Goal: Obtain resource: Download file/media

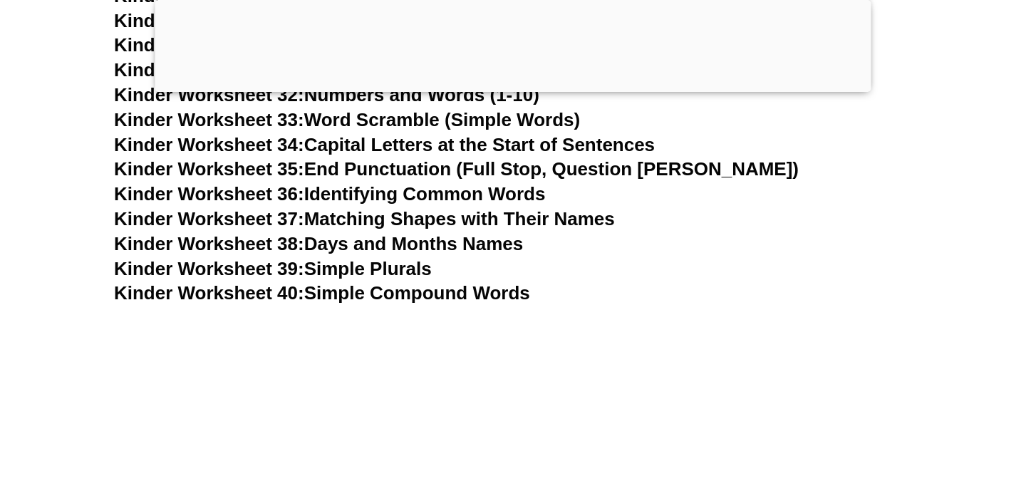
scroll to position [1434, 0]
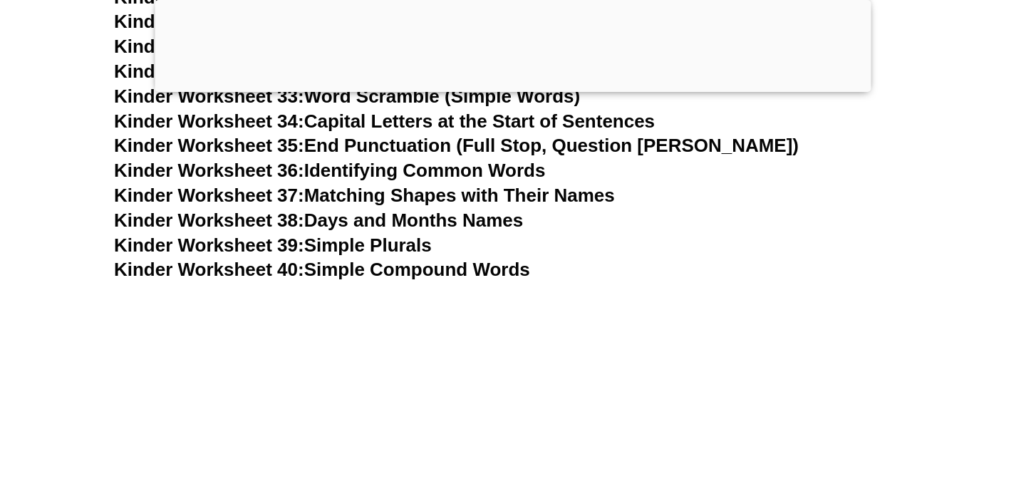
click at [462, 263] on link "Kinder Worksheet 40: Simple Compound Words" at bounding box center [322, 269] width 416 height 21
click at [423, 221] on link "Kinder Worksheet 38: Days and Months Names" at bounding box center [318, 219] width 409 height 21
click at [443, 195] on link "Kinder Worksheet 37: Matching Shapes with Their Names" at bounding box center [364, 195] width 501 height 21
click at [576, 124] on link "Kinder Worksheet 34: Capital Letters at the Start of Sentences" at bounding box center [384, 120] width 541 height 21
click at [473, 152] on link "Kinder Worksheet 35: End Punctuation (Full Stop, Question Mark)" at bounding box center [456, 145] width 685 height 21
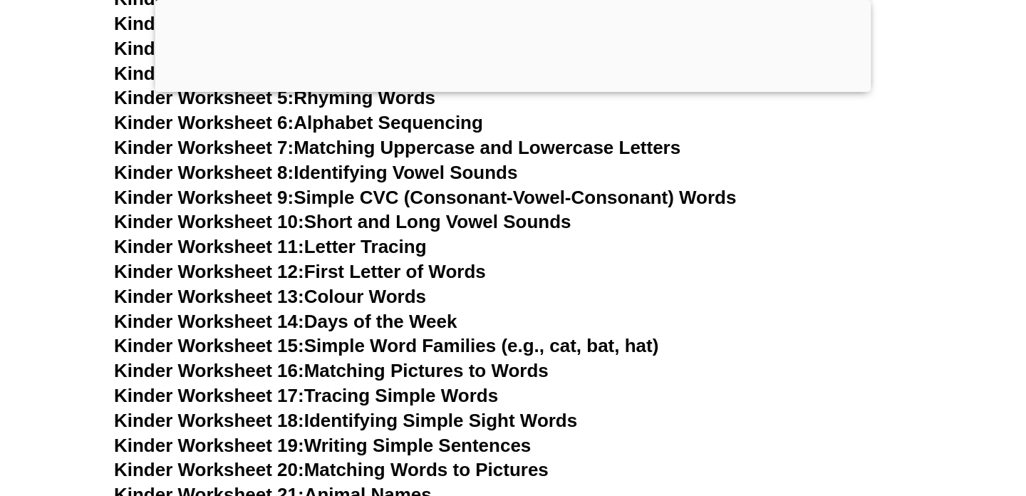
scroll to position [653, 0]
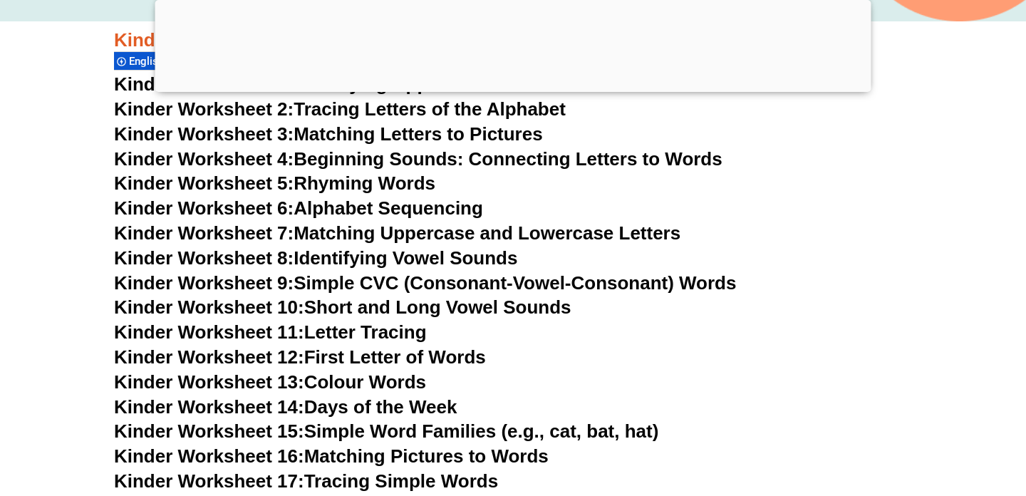
drag, startPoint x: 652, startPoint y: 180, endPoint x: 764, endPoint y: 235, distance: 124.6
click at [764, 235] on h3 "Kinder Worksheet 7: Matching Uppercase and Lowercase Letters" at bounding box center [513, 234] width 798 height 24
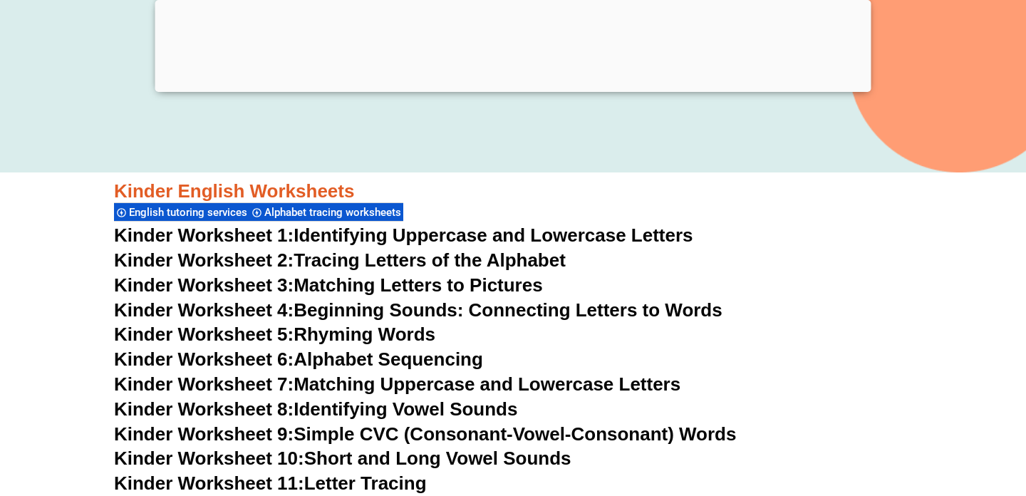
scroll to position [360, 0]
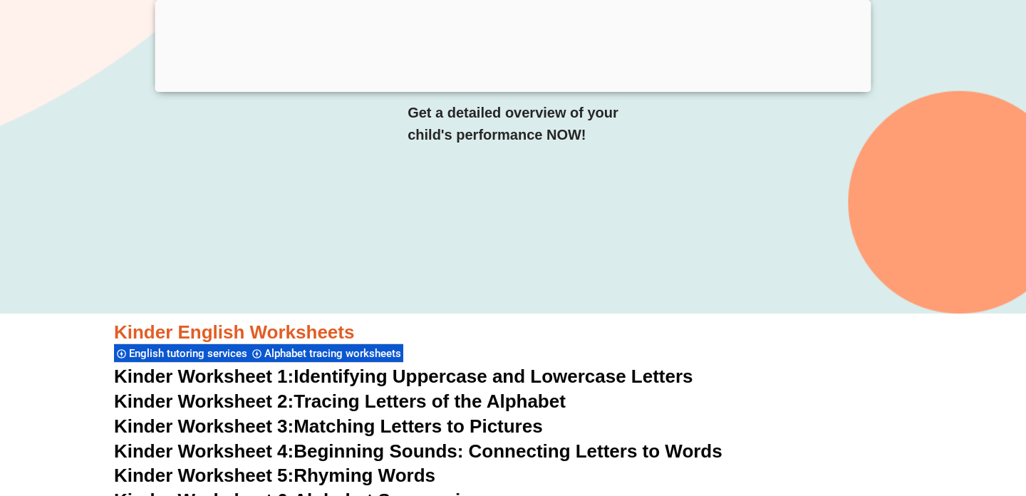
drag, startPoint x: 931, startPoint y: 244, endPoint x: 774, endPoint y: 303, distance: 168.2
click at [774, 303] on div "SUCCESS TUTORING​ Free English Worksheets​ English tutoring services Get a deta…" at bounding box center [512, 2] width 923 height 621
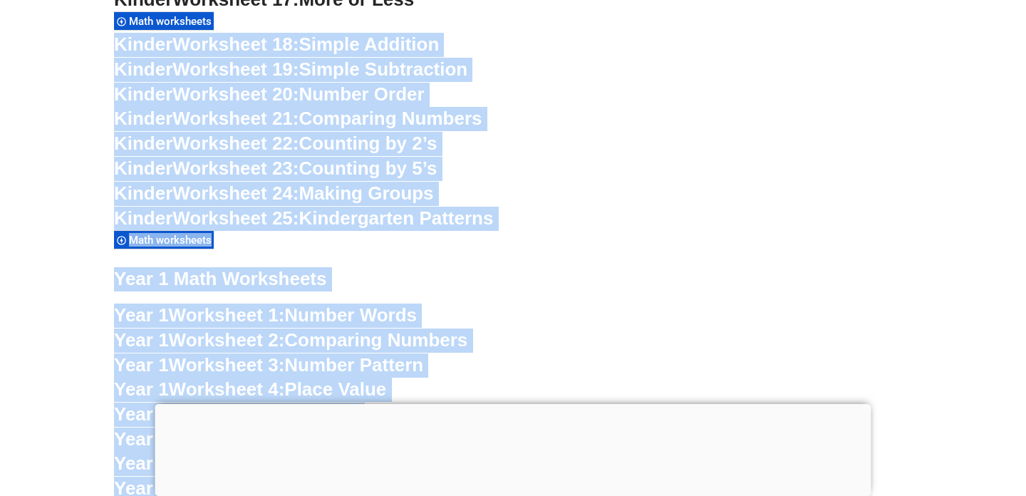
scroll to position [1112, 0]
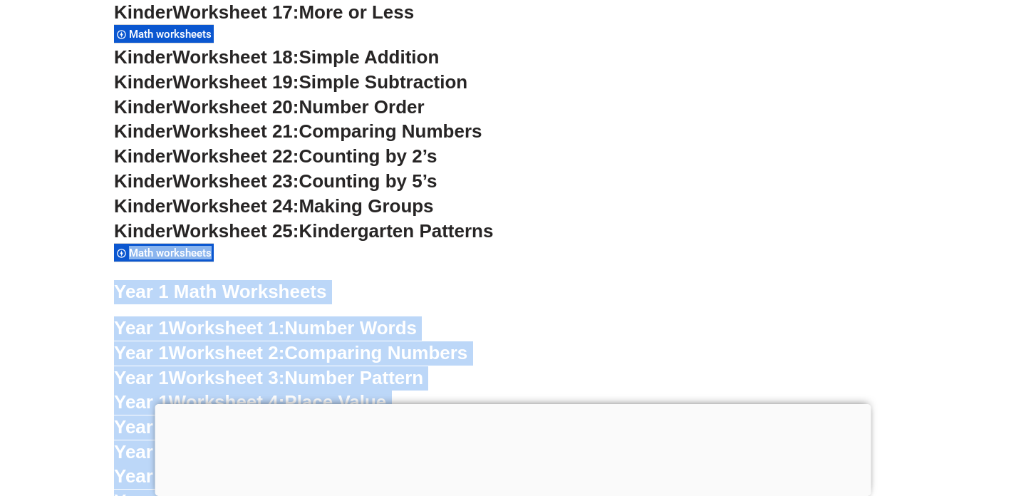
drag, startPoint x: 597, startPoint y: 165, endPoint x: 603, endPoint y: 239, distance: 73.6
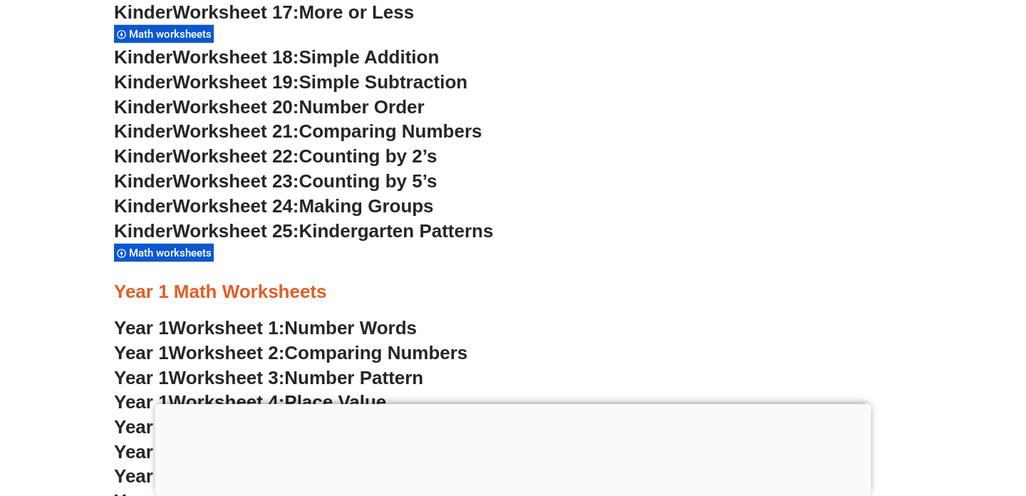
click at [603, 239] on h3 "Kinder Worksheet 25: Kindergarten Patterns" at bounding box center [513, 231] width 798 height 24
click at [193, 157] on span "Worksheet 22:" at bounding box center [235, 155] width 126 height 21
click at [194, 261] on div "Math worksheets" at bounding box center [164, 252] width 100 height 19
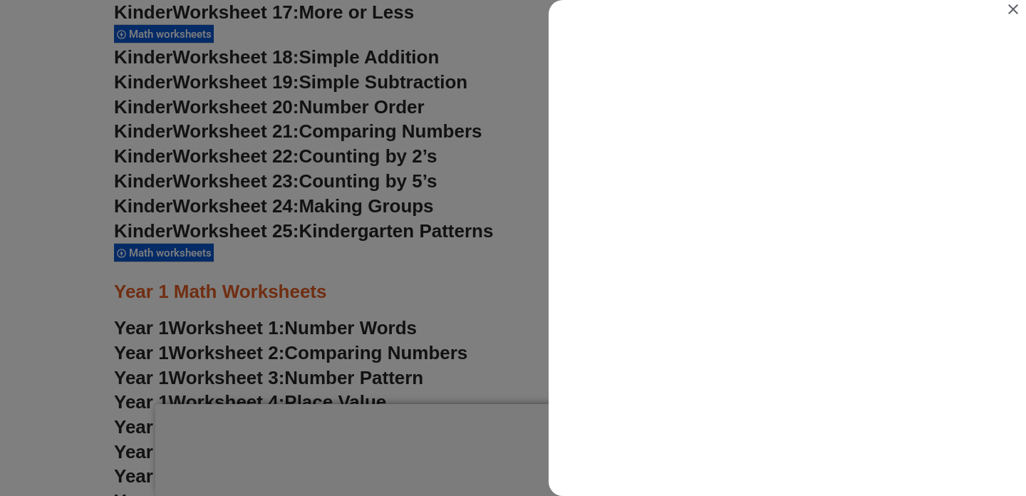
scroll to position [0, 0]
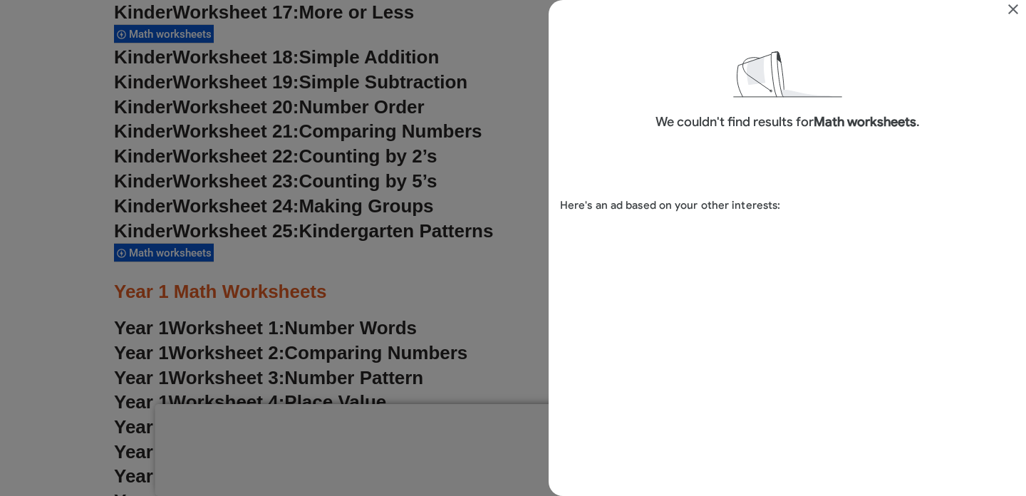
click at [1011, 9] on icon "Close" at bounding box center [1012, 9] width 17 height 17
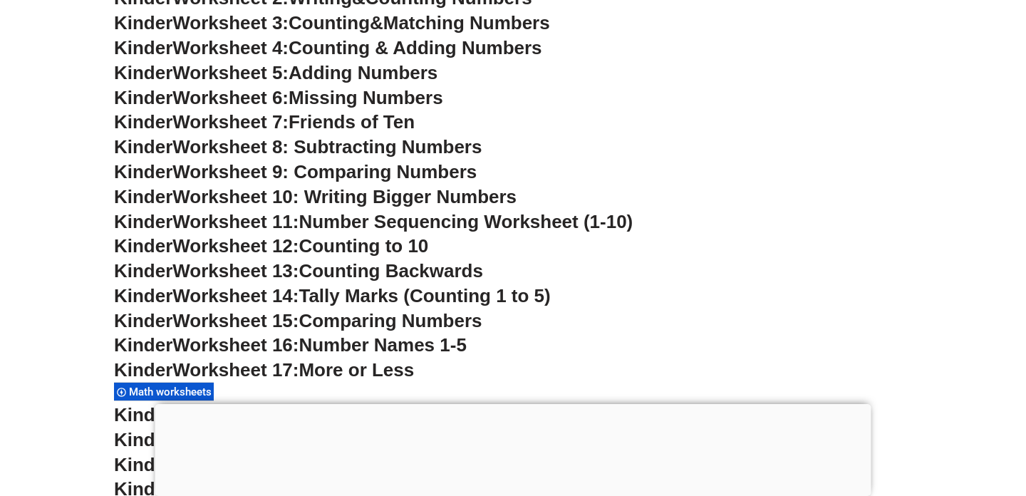
scroll to position [737, 0]
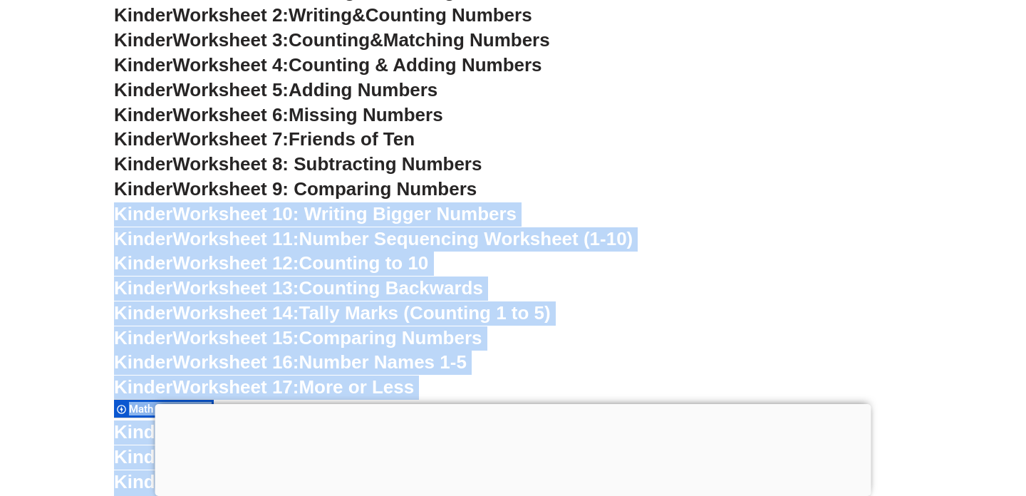
drag, startPoint x: 786, startPoint y: 252, endPoint x: 708, endPoint y: 189, distance: 100.4
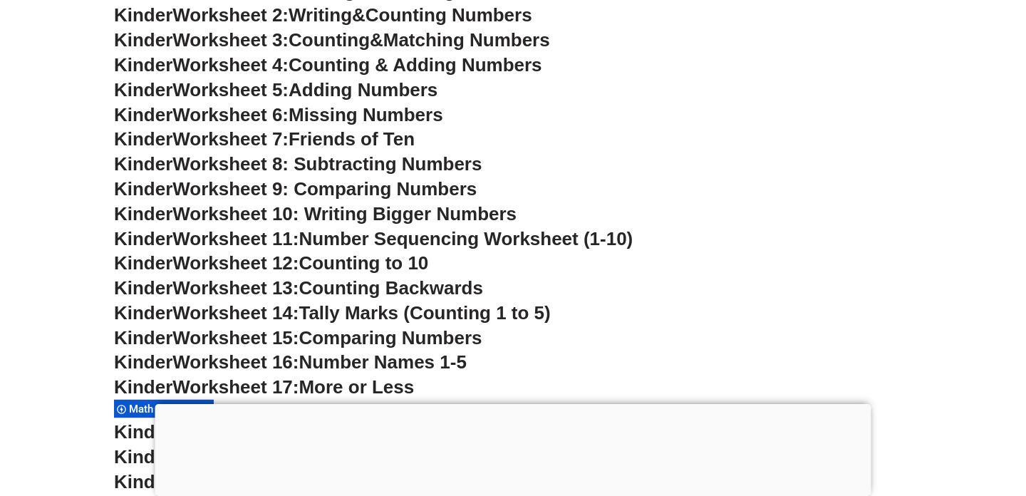
click at [708, 189] on h3 "Kinder Worksheet 9: Comparing Numbers" at bounding box center [513, 189] width 798 height 24
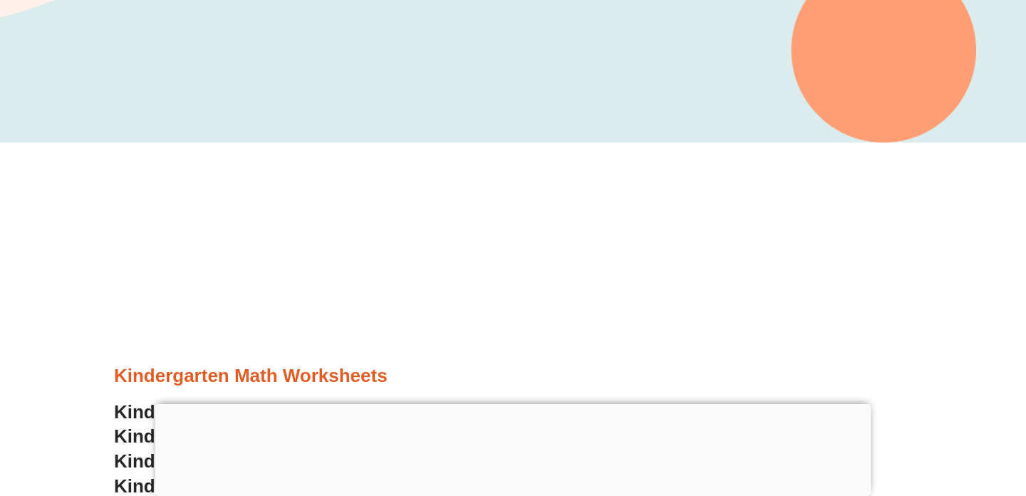
scroll to position [237, 0]
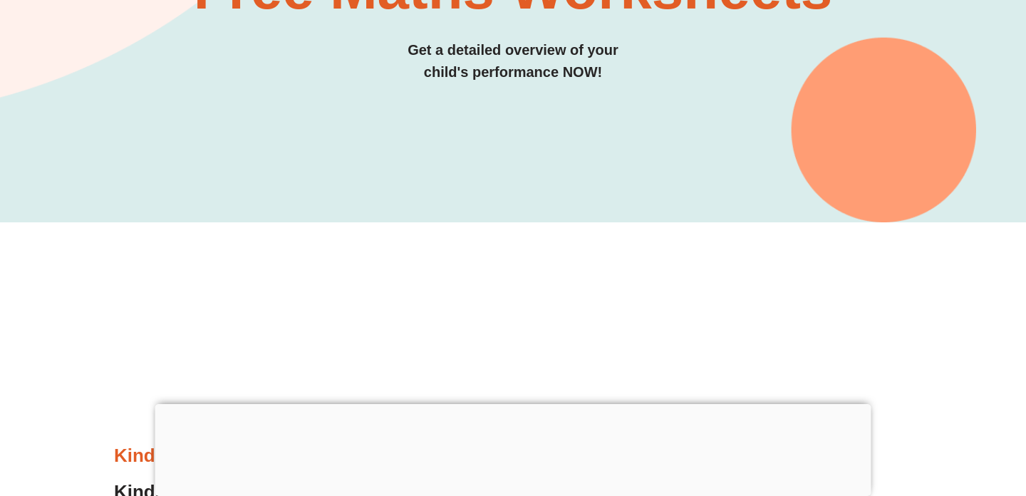
drag, startPoint x: 620, startPoint y: 123, endPoint x: 656, endPoint y: 97, distance: 44.9
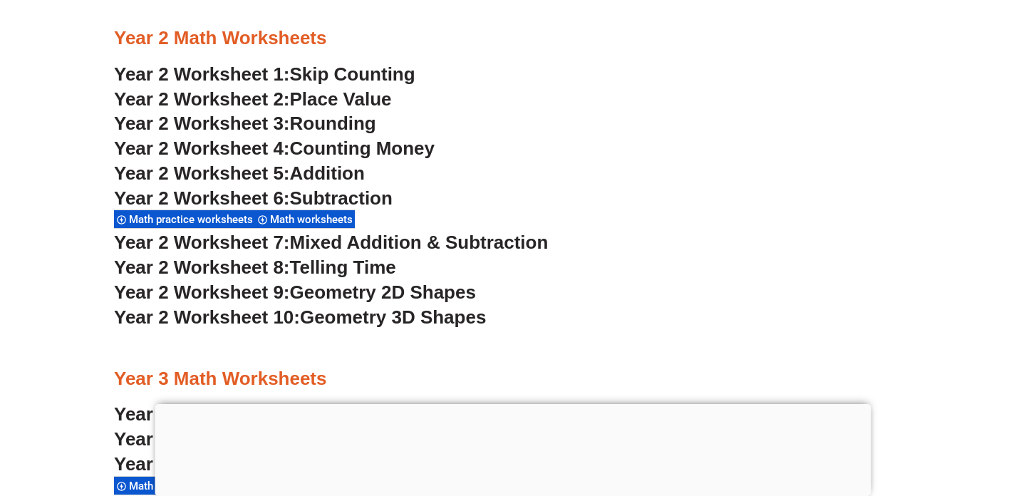
scroll to position [1660, 0]
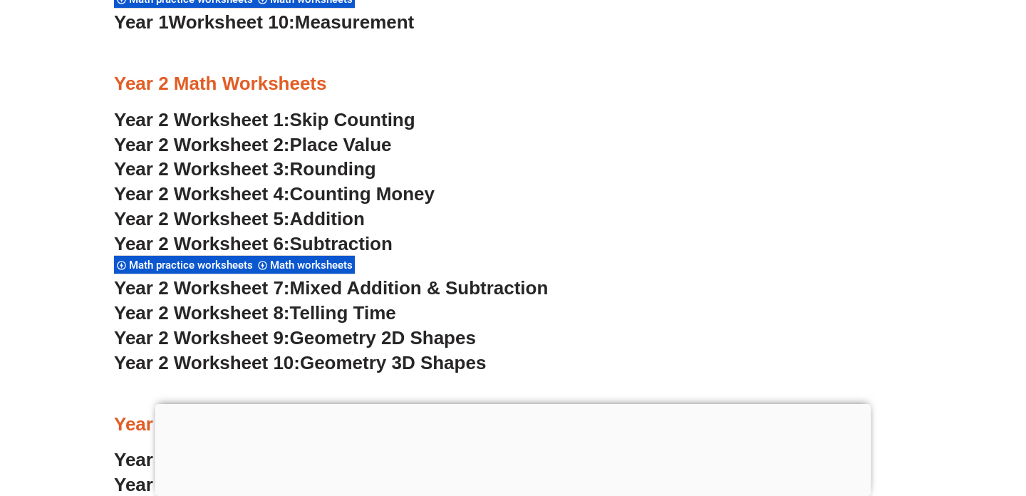
click at [342, 123] on span "Skip Counting" at bounding box center [352, 119] width 125 height 21
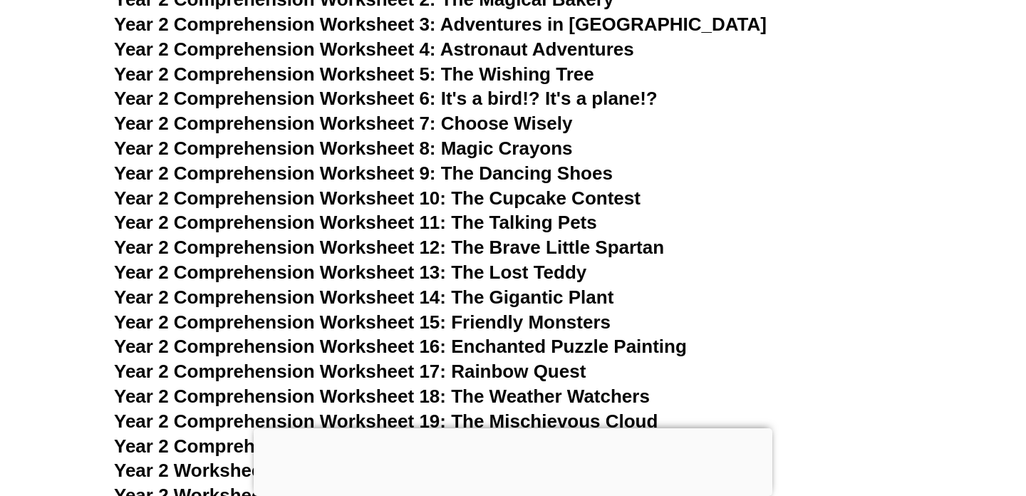
scroll to position [3699, 0]
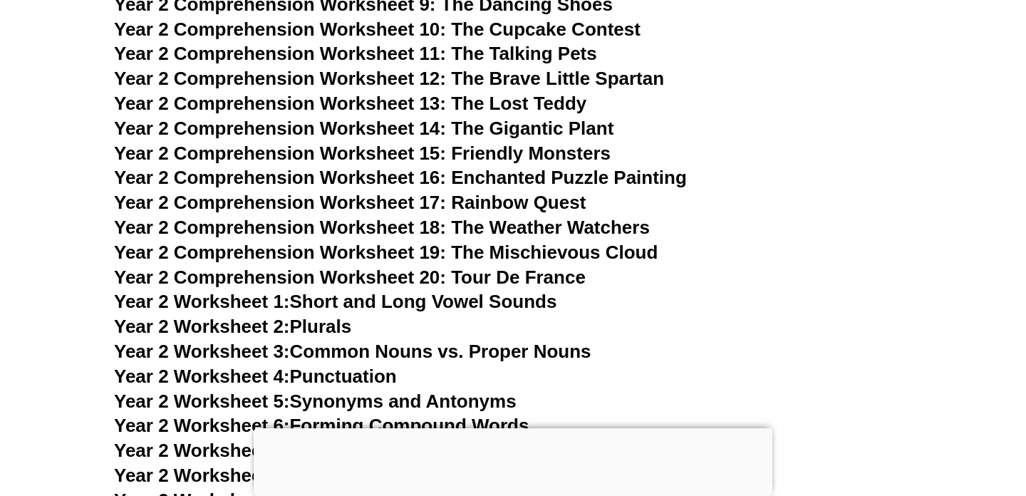
click at [358, 125] on span "Year 2 Comprehension Worksheet 14: The Gigantic Plant" at bounding box center [363, 128] width 499 height 21
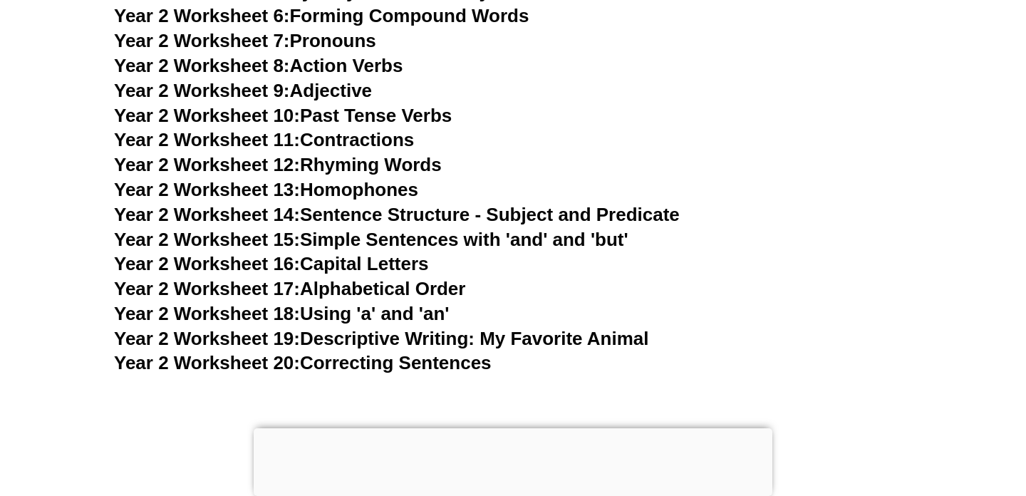
scroll to position [4118, 0]
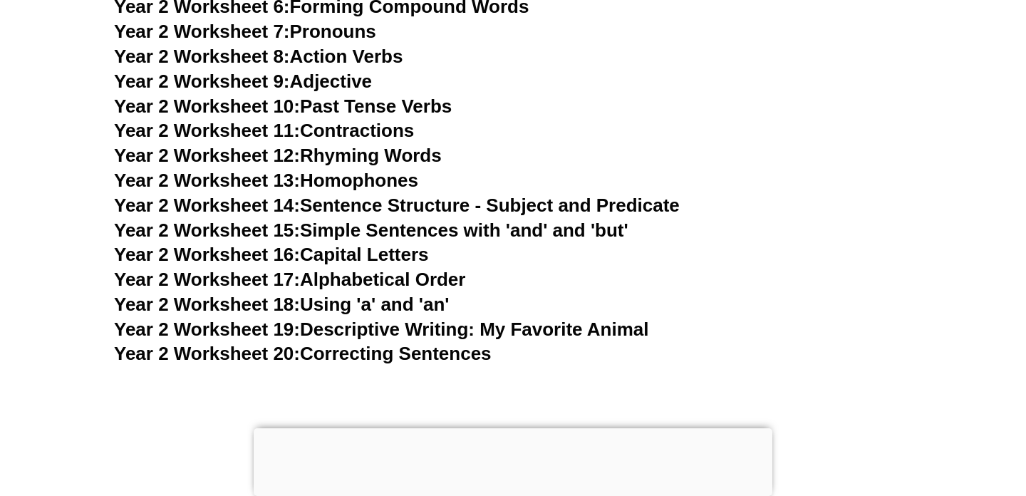
click at [378, 358] on link "Year 2 Worksheet 20: Correcting Sentences" at bounding box center [303, 353] width 378 height 21
click at [374, 324] on link "Year 2 Worksheet 19: Descriptive Writing: My Favorite Animal" at bounding box center [381, 328] width 534 height 21
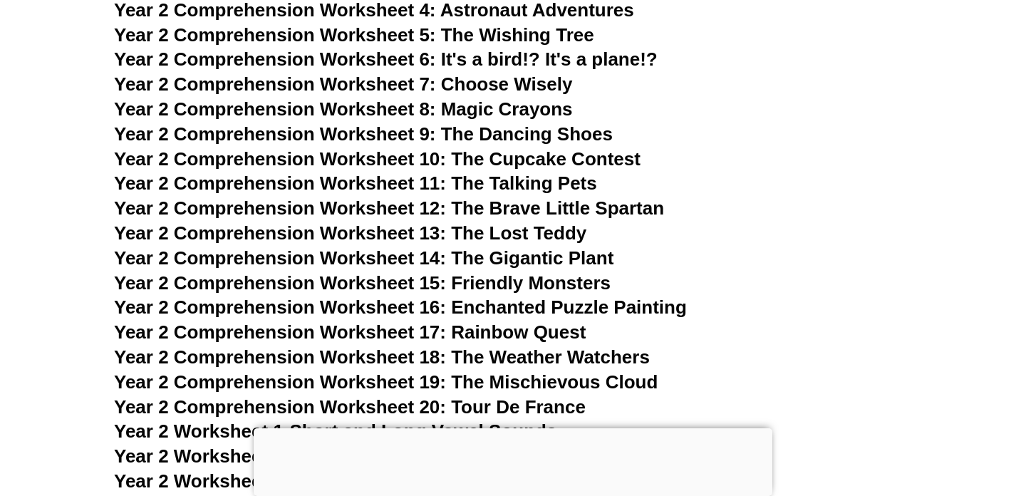
scroll to position [3535, 0]
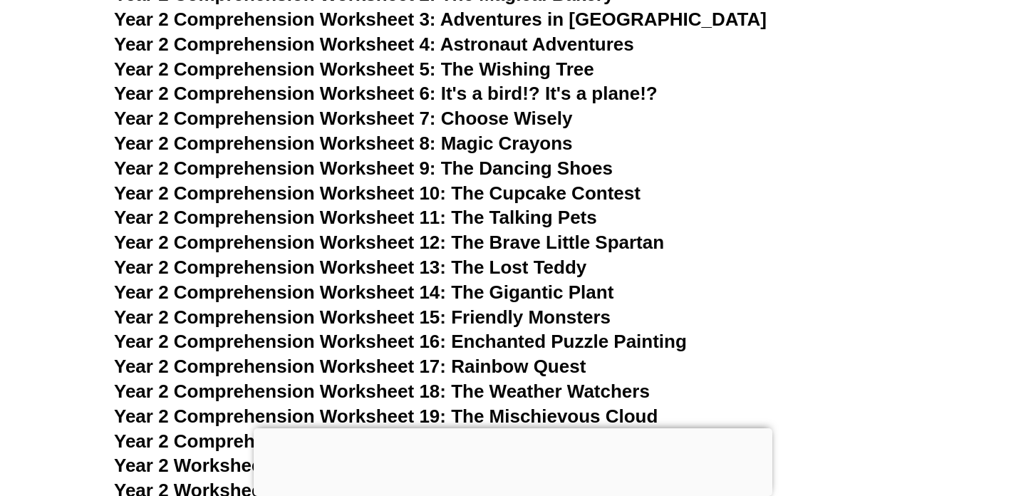
click at [462, 118] on span "Choose Wisely" at bounding box center [507, 118] width 132 height 21
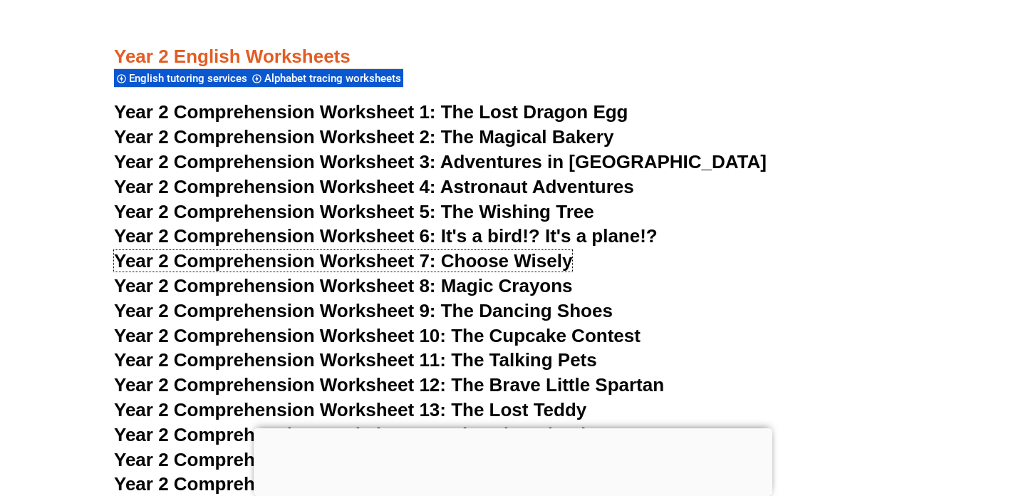
scroll to position [3407, 0]
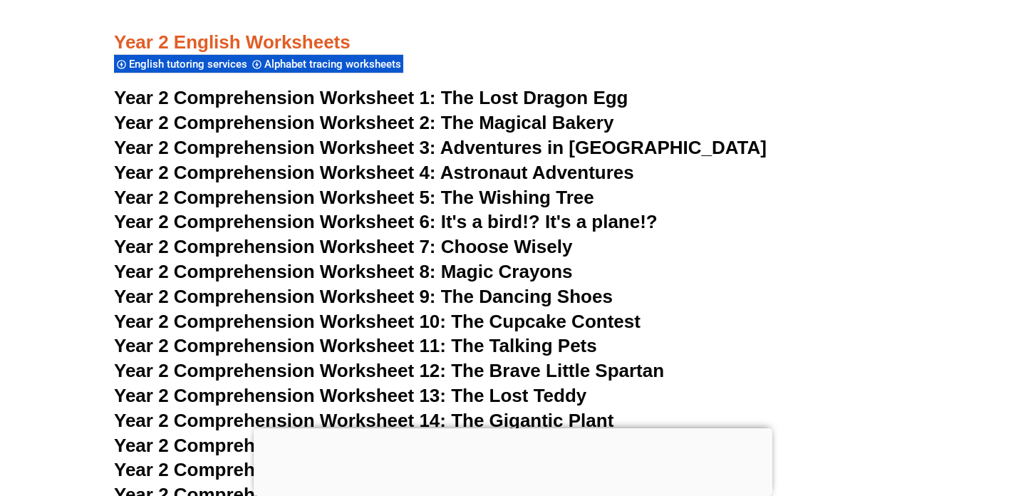
click at [353, 187] on span "Year 2 Comprehension Worksheet 5:" at bounding box center [275, 197] width 322 height 21
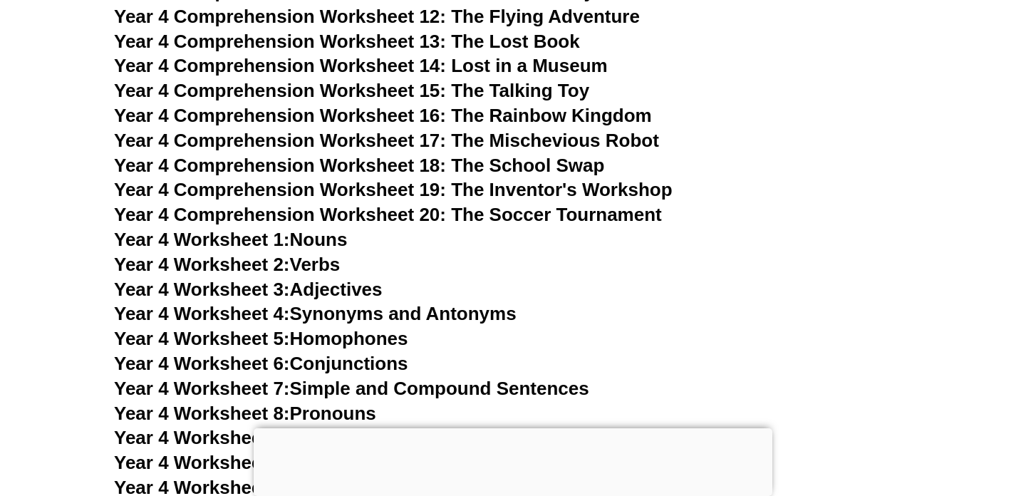
scroll to position [6136, 0]
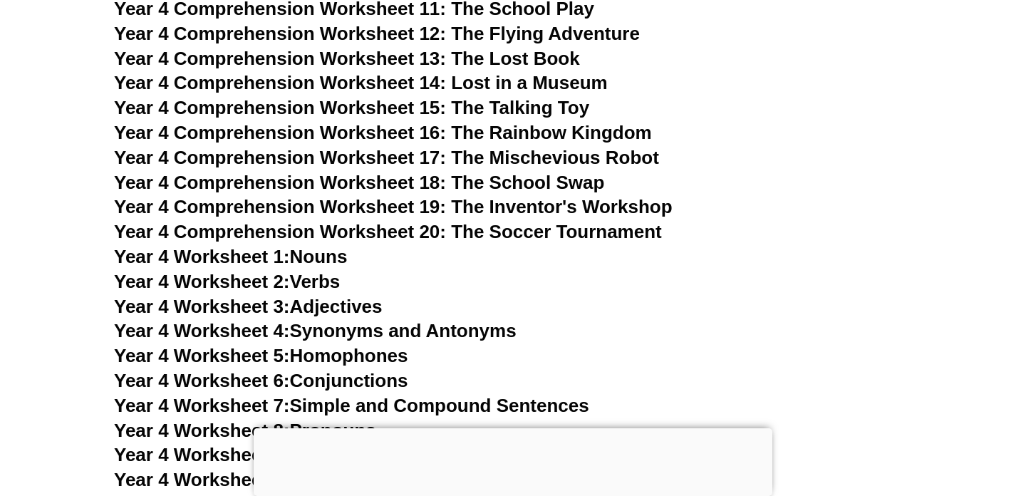
click at [315, 255] on link "Year 4 Worksheet 1: Nouns" at bounding box center [230, 256] width 233 height 21
click at [278, 284] on span "Year 4 Worksheet 2:" at bounding box center [202, 281] width 176 height 21
click at [315, 312] on link "Year 4 Worksheet 3: Adjectives" at bounding box center [248, 306] width 269 height 21
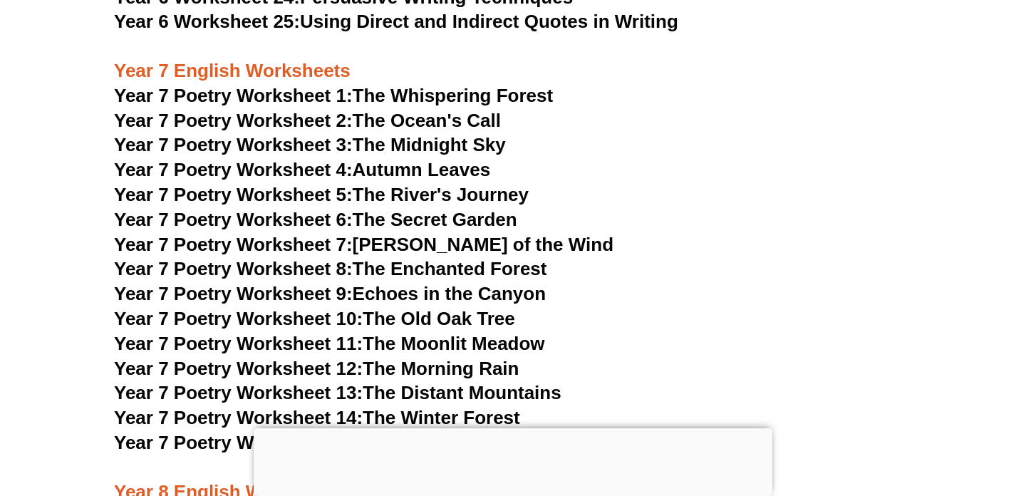
scroll to position [8957, 0]
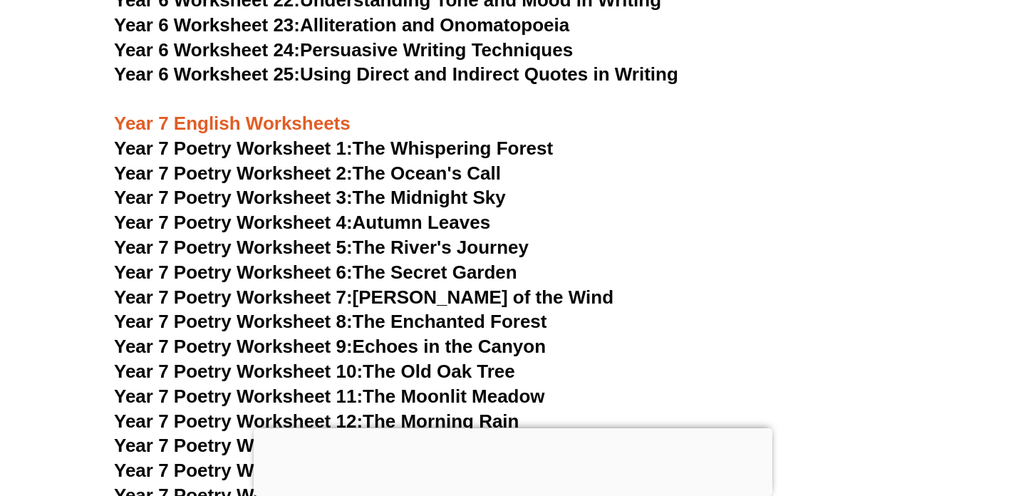
click at [318, 286] on span "Year 7 Poetry Worksheet 7:" at bounding box center [233, 296] width 239 height 21
click at [340, 336] on span "Year 7 Poetry Worksheet 9:" at bounding box center [233, 346] width 239 height 21
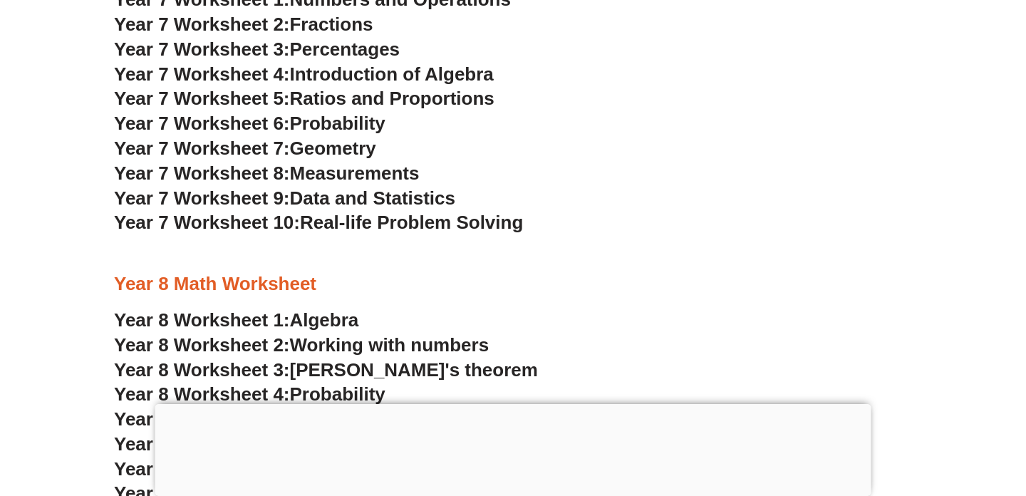
scroll to position [4313, 0]
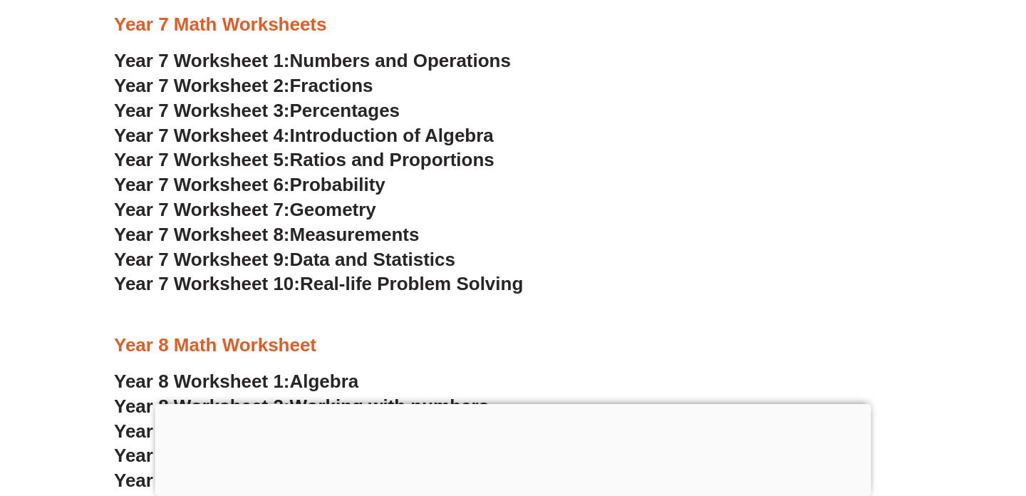
click at [288, 135] on span "Year 7 Worksheet 4:" at bounding box center [202, 135] width 176 height 21
click at [341, 61] on span "Numbers and Operations" at bounding box center [400, 60] width 221 height 21
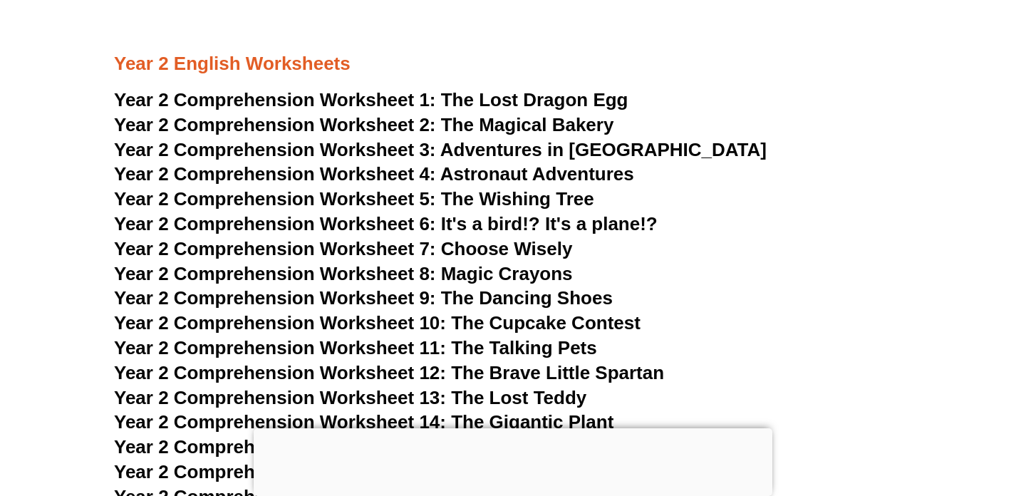
scroll to position [3319, 0]
click at [456, 249] on span "Choose Wisely" at bounding box center [507, 249] width 132 height 21
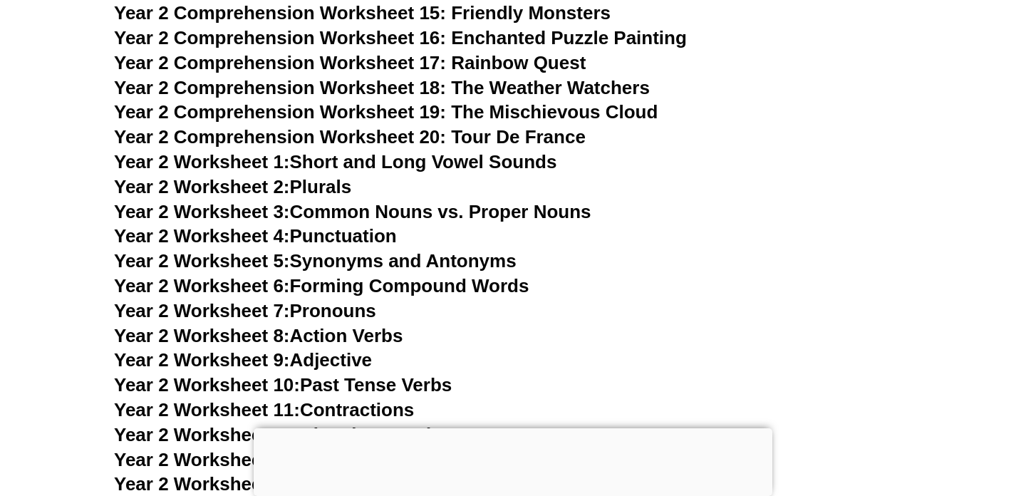
scroll to position [3756, 0]
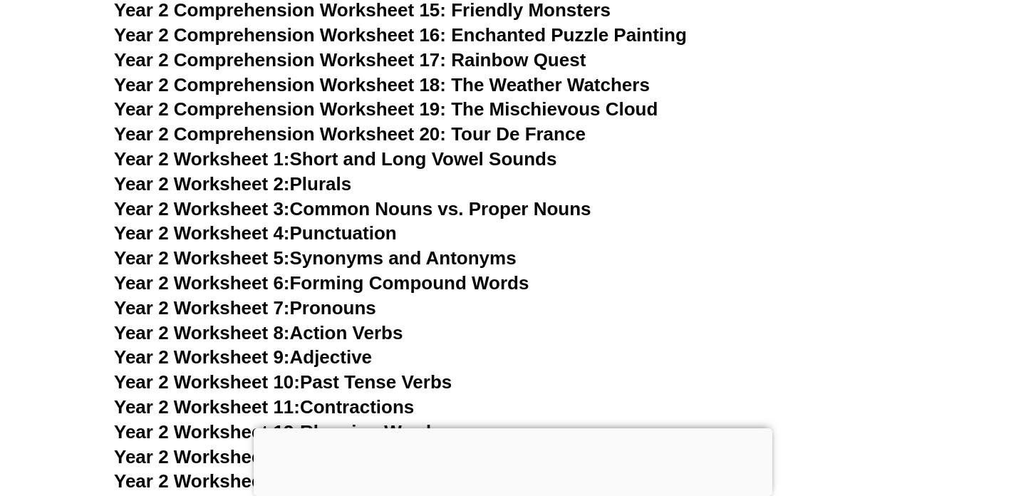
click at [315, 227] on link "Year 2 Worksheet 4: Punctuation" at bounding box center [255, 232] width 283 height 21
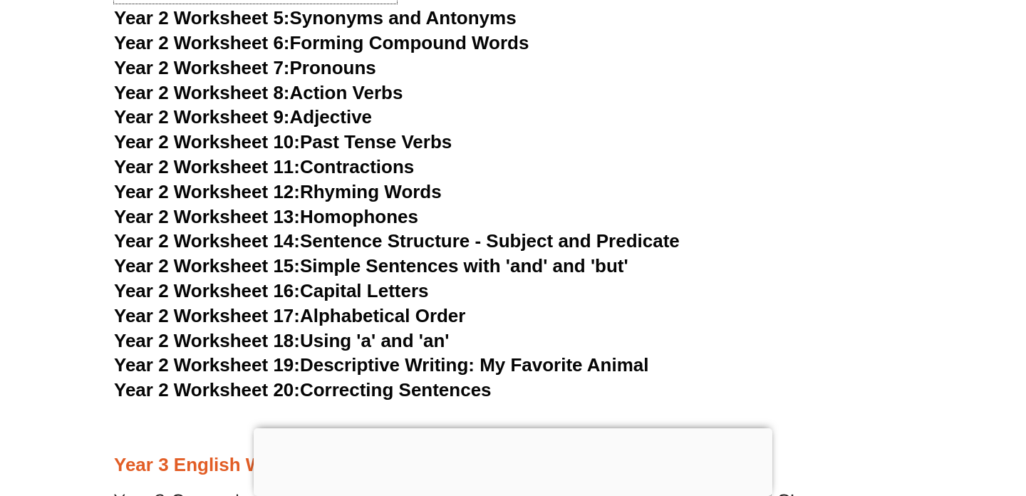
scroll to position [3997, 0]
click at [345, 291] on link "Year 2 Worksheet 16: Capital Letters" at bounding box center [271, 289] width 314 height 21
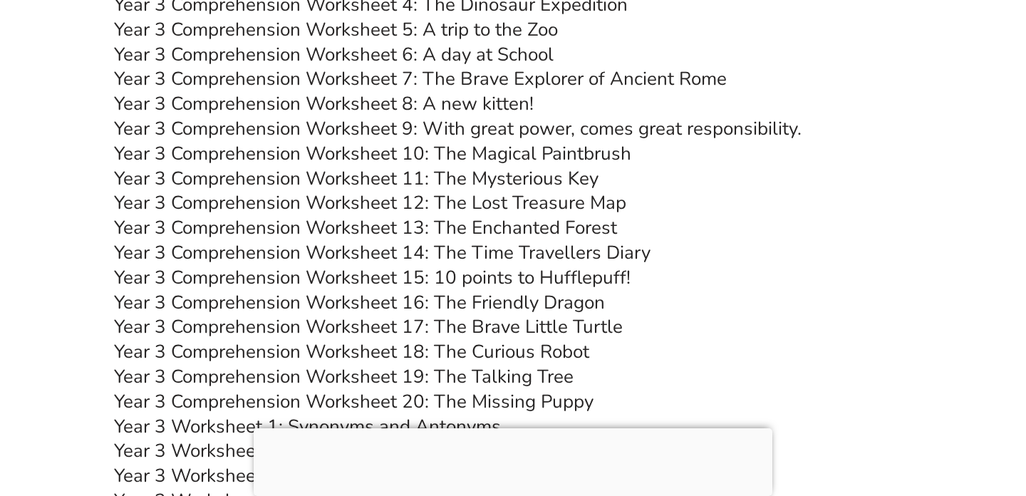
scroll to position [4554, 0]
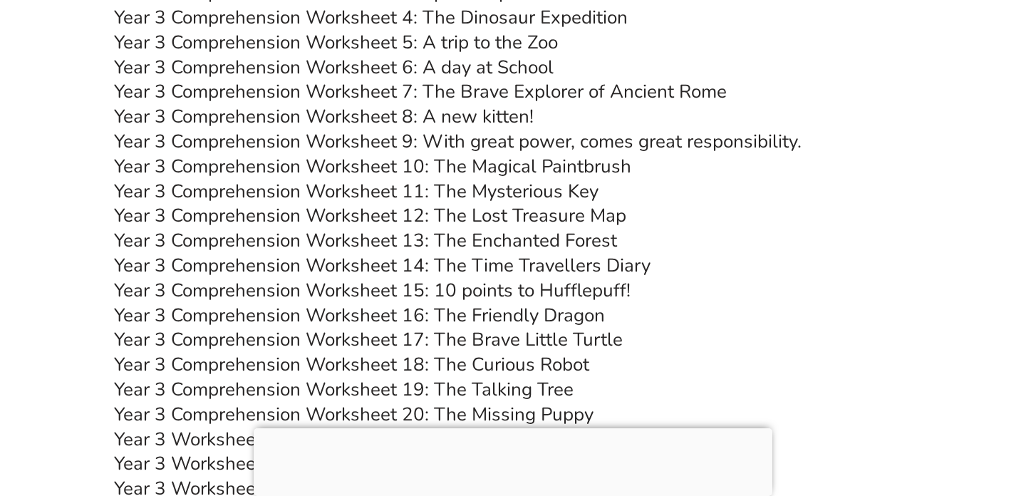
click at [370, 161] on link "Year 3 Comprehension Worksheet 10: The Magical Paintbrush" at bounding box center [372, 166] width 517 height 25
